Goal: Book appointment/travel/reservation

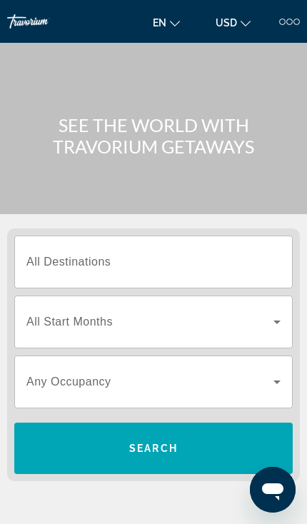
click at [226, 255] on input "Destination All Destinations" at bounding box center [153, 262] width 254 height 17
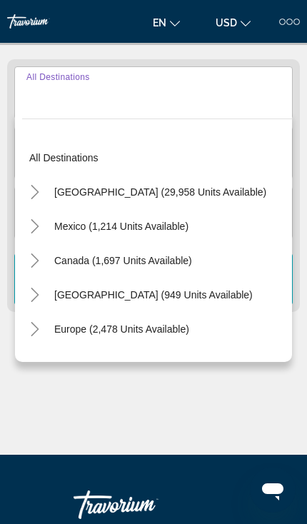
scroll to position [178, 0]
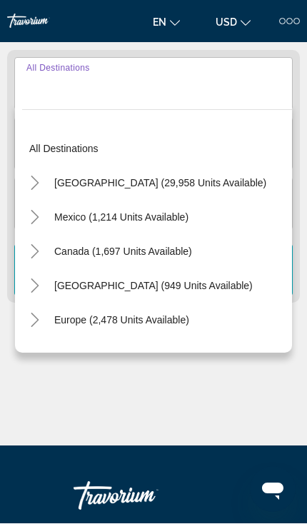
click at [36, 189] on icon "Toggle United States (29,958 units available)" at bounding box center [35, 183] width 14 height 14
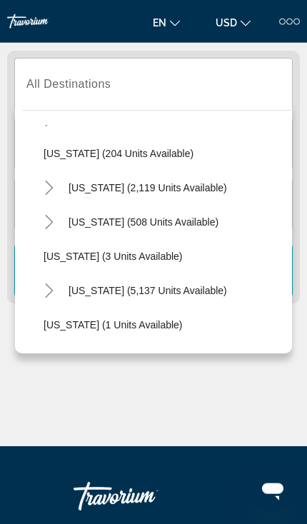
scroll to position [97, 0]
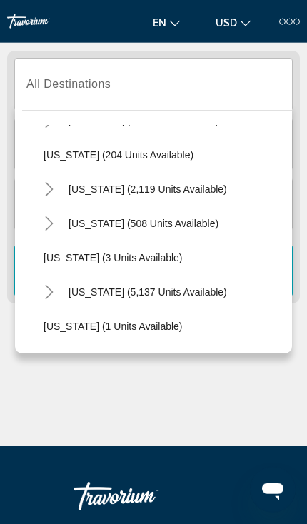
click at [46, 192] on icon "Toggle California (2,119 units available)" at bounding box center [49, 189] width 14 height 14
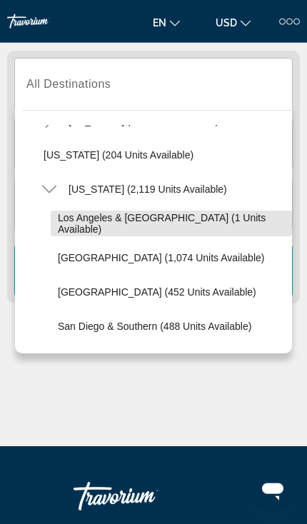
click at [217, 228] on span "Los Angeles & [GEOGRAPHIC_DATA] (1 units available)" at bounding box center [171, 223] width 227 height 23
type input "**********"
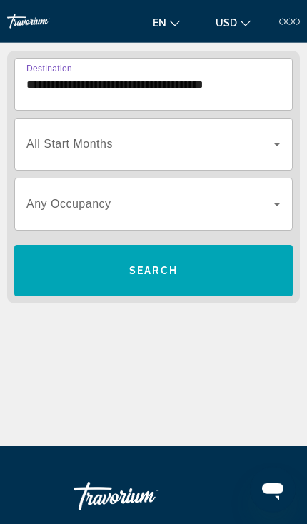
click at [186, 279] on span "Search widget" at bounding box center [153, 271] width 279 height 34
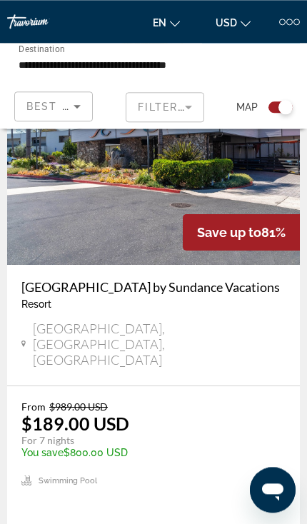
scroll to position [434, 0]
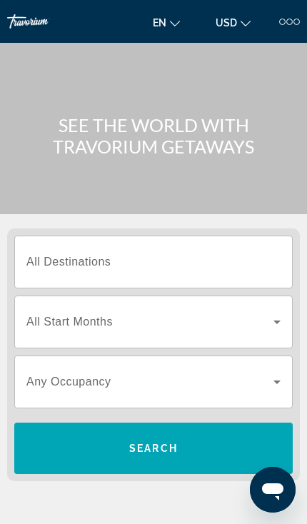
click at [209, 269] on input "Destination All Destinations" at bounding box center [153, 262] width 254 height 17
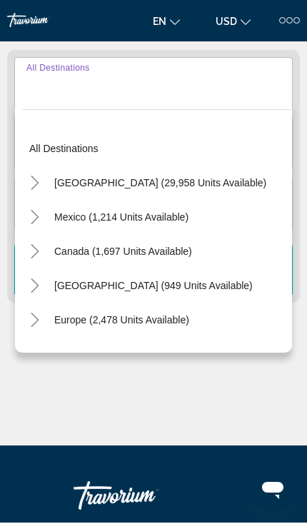
scroll to position [178, 0]
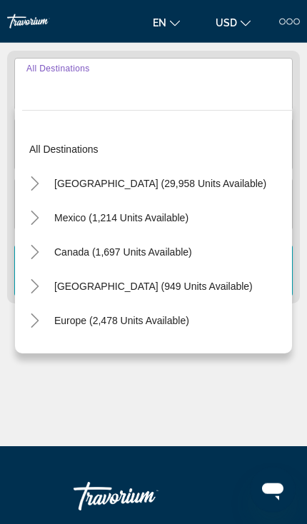
click at [41, 192] on mat-icon "Toggle United States (29,958 units available)" at bounding box center [34, 183] width 25 height 25
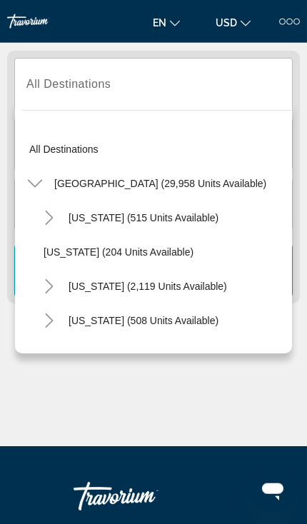
click at [45, 286] on icon "Toggle California (2,119 units available)" at bounding box center [49, 286] width 14 height 14
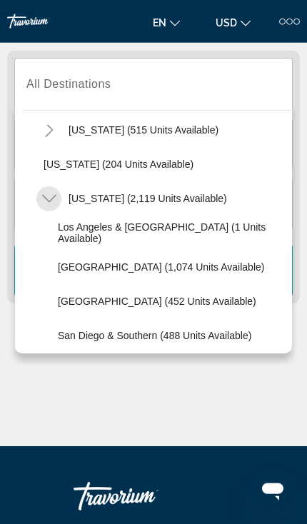
scroll to position [96, 0]
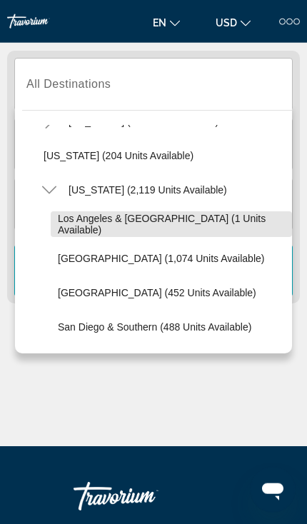
click at [89, 234] on span "Search widget" at bounding box center [171, 224] width 241 height 34
type input "**********"
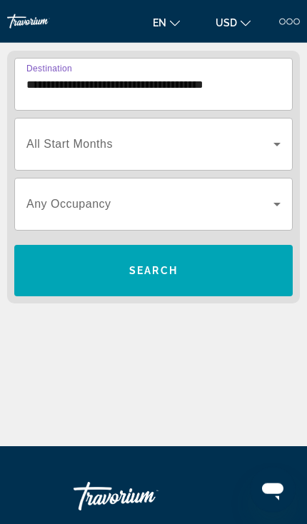
click at [247, 273] on span "Search widget" at bounding box center [153, 271] width 279 height 34
